Goal: Information Seeking & Learning: Learn about a topic

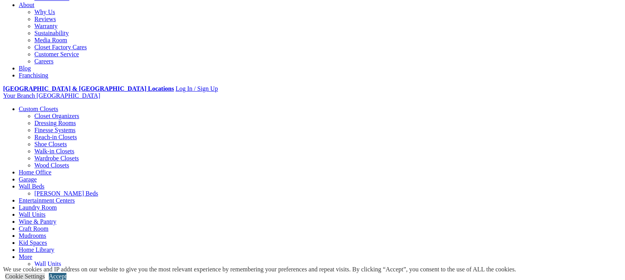
click at [66, 273] on link "Accept" at bounding box center [58, 276] width 18 height 7
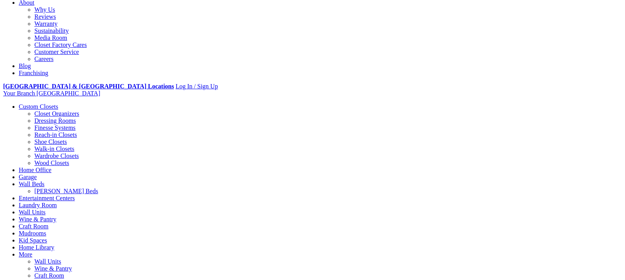
scroll to position [217, 0]
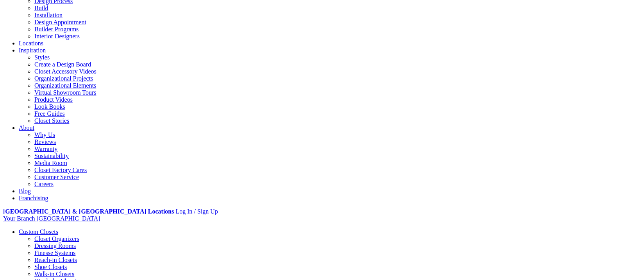
scroll to position [63, 0]
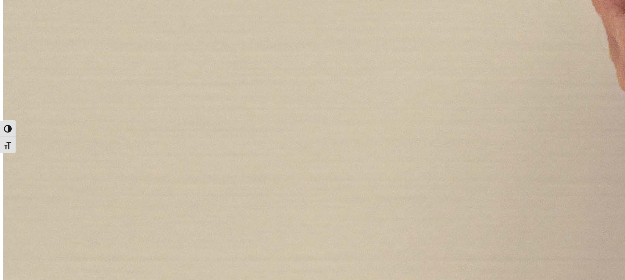
scroll to position [1238, 0]
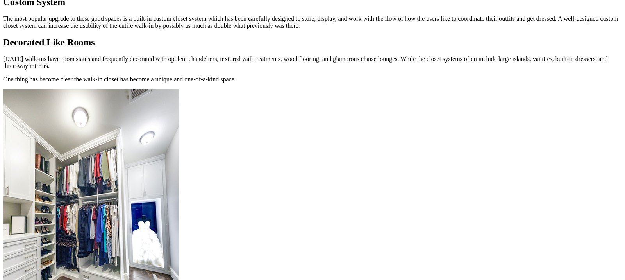
scroll to position [747, 0]
